Goal: Task Accomplishment & Management: Manage account settings

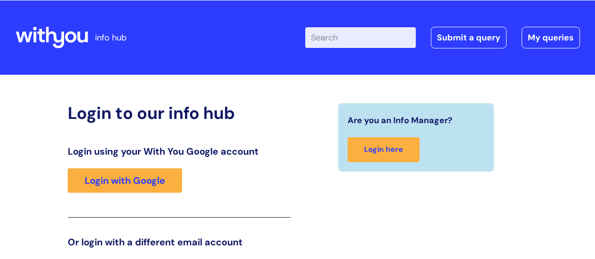
scroll to position [144, 0]
